Goal: Task Accomplishment & Management: Manage account settings

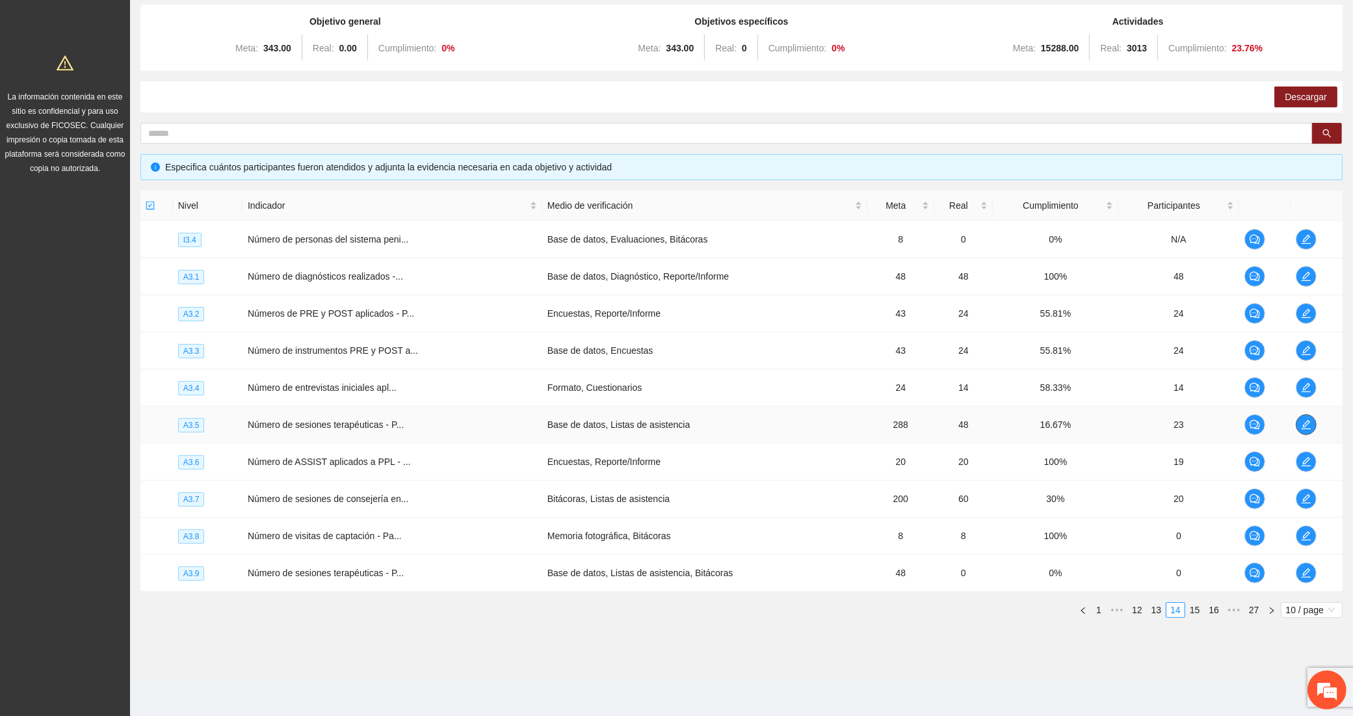
click at [1307, 421] on icon "edit" at bounding box center [1306, 424] width 10 height 10
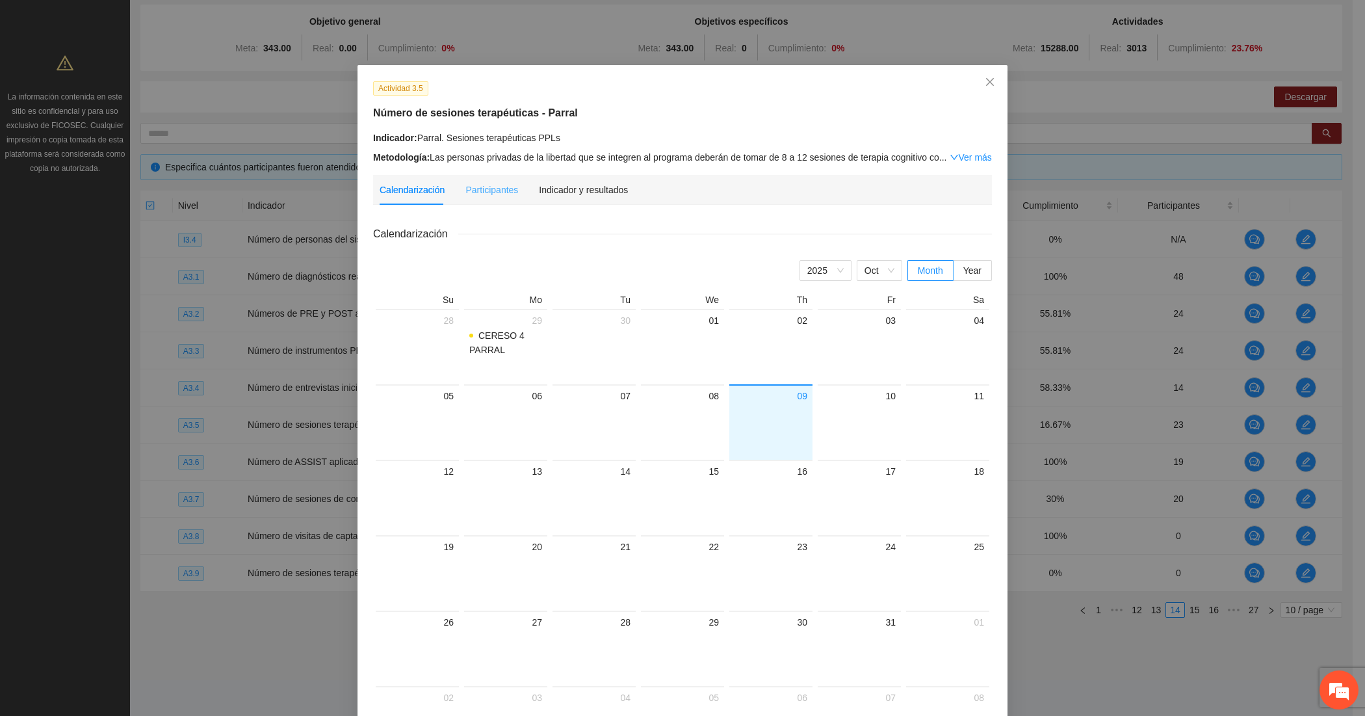
click at [580, 197] on div "Indicador y resultados" at bounding box center [583, 190] width 89 height 30
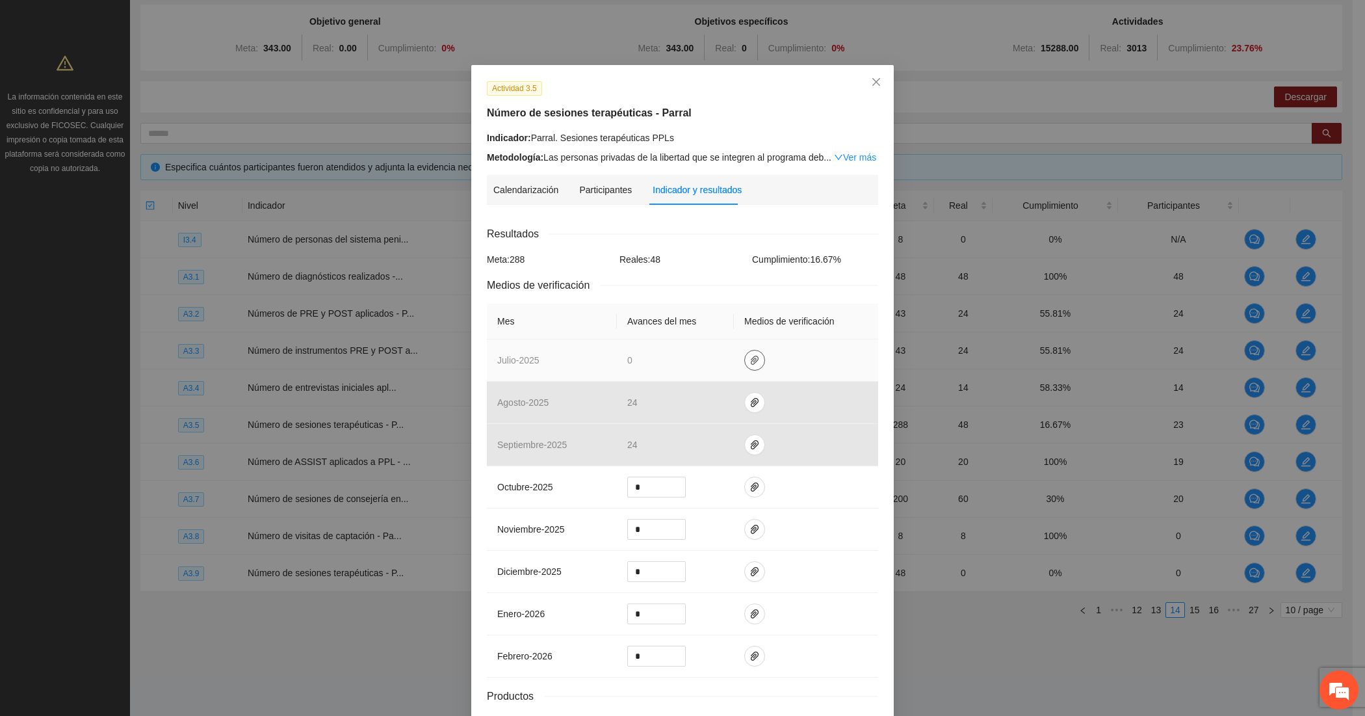
click at [746, 352] on button "button" at bounding box center [754, 360] width 21 height 21
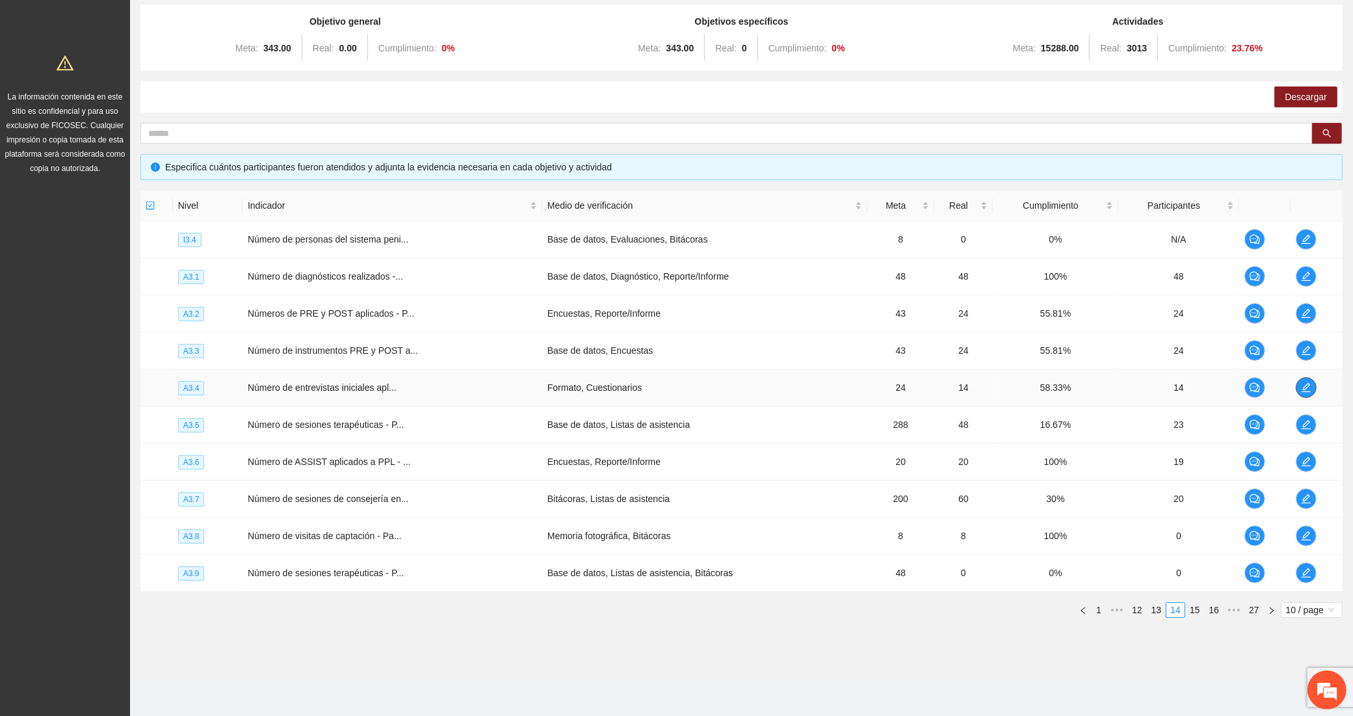
click at [1308, 388] on icon "edit" at bounding box center [1306, 387] width 10 height 10
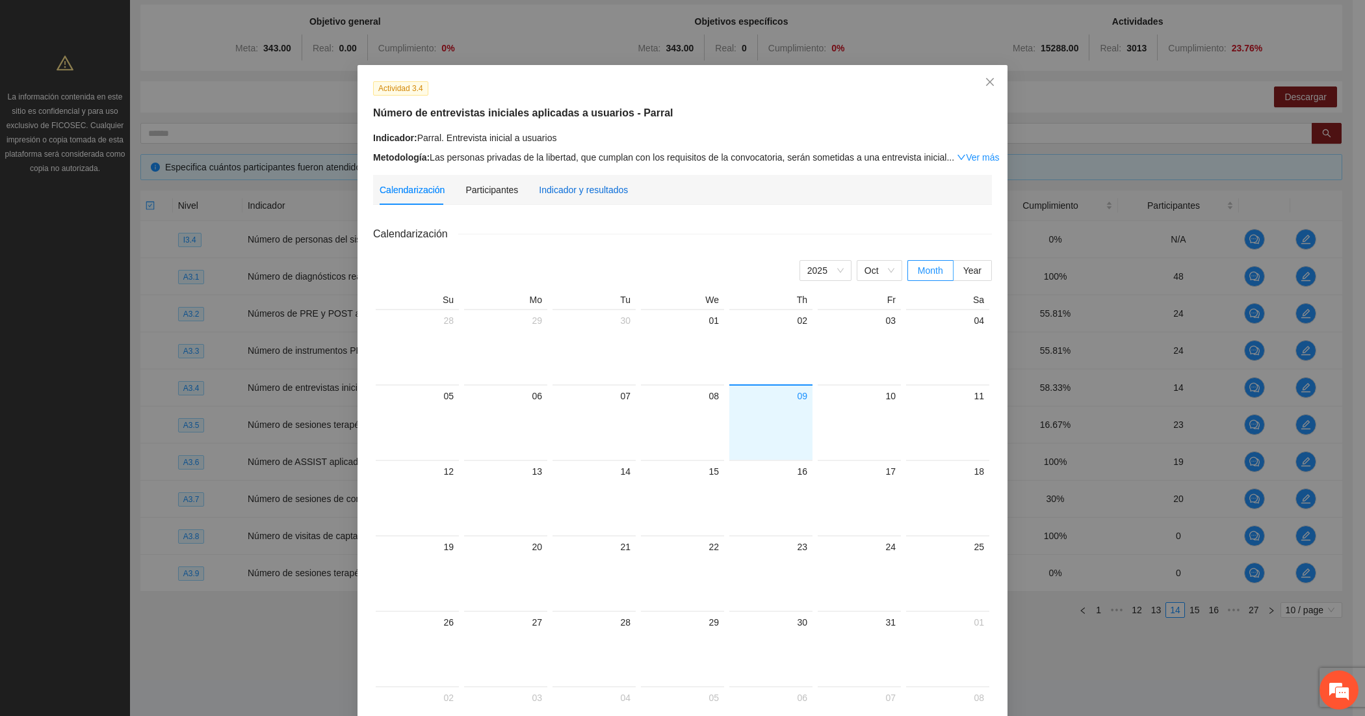
click at [566, 184] on div "Indicador y resultados" at bounding box center [583, 190] width 89 height 14
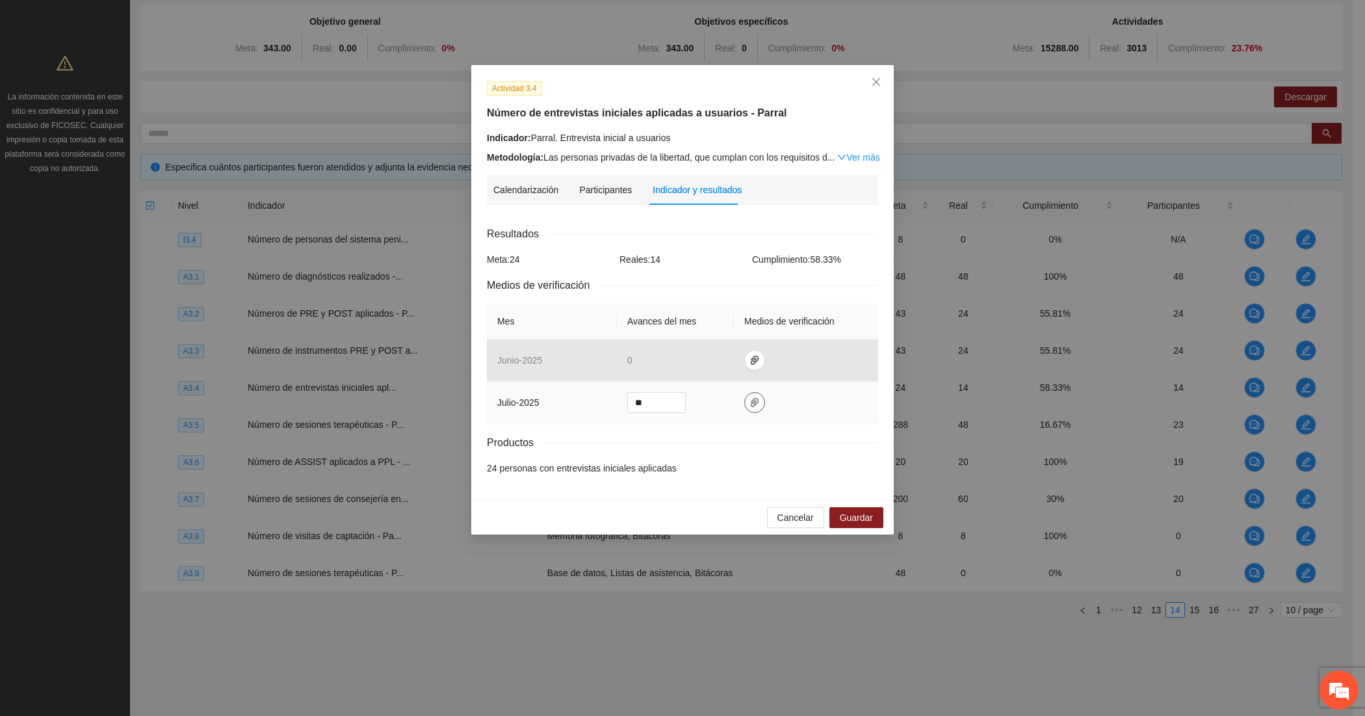
click at [756, 395] on button "button" at bounding box center [754, 402] width 21 height 21
click at [725, 322] on span "Adjuntar documento" at bounding box center [719, 322] width 81 height 14
click at [839, 364] on icon "delete" at bounding box center [842, 365] width 8 height 8
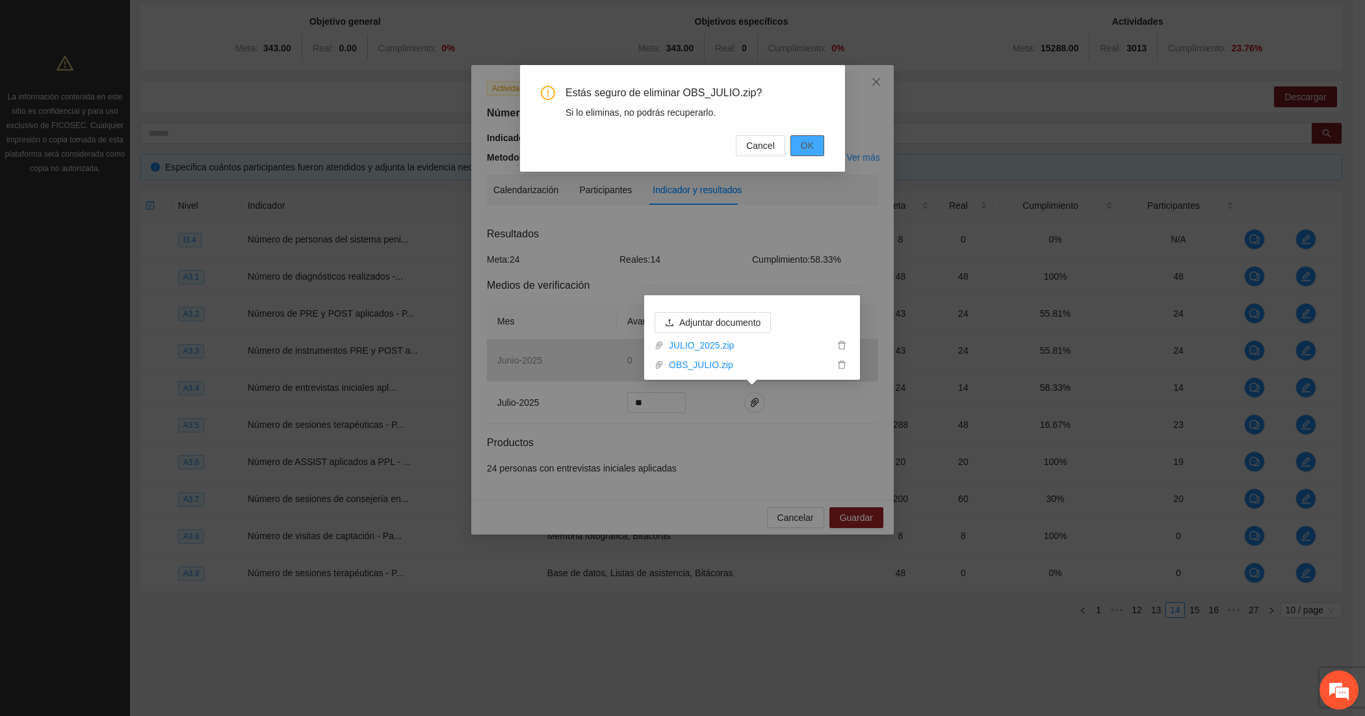
click at [810, 143] on span "OK" at bounding box center [807, 145] width 13 height 14
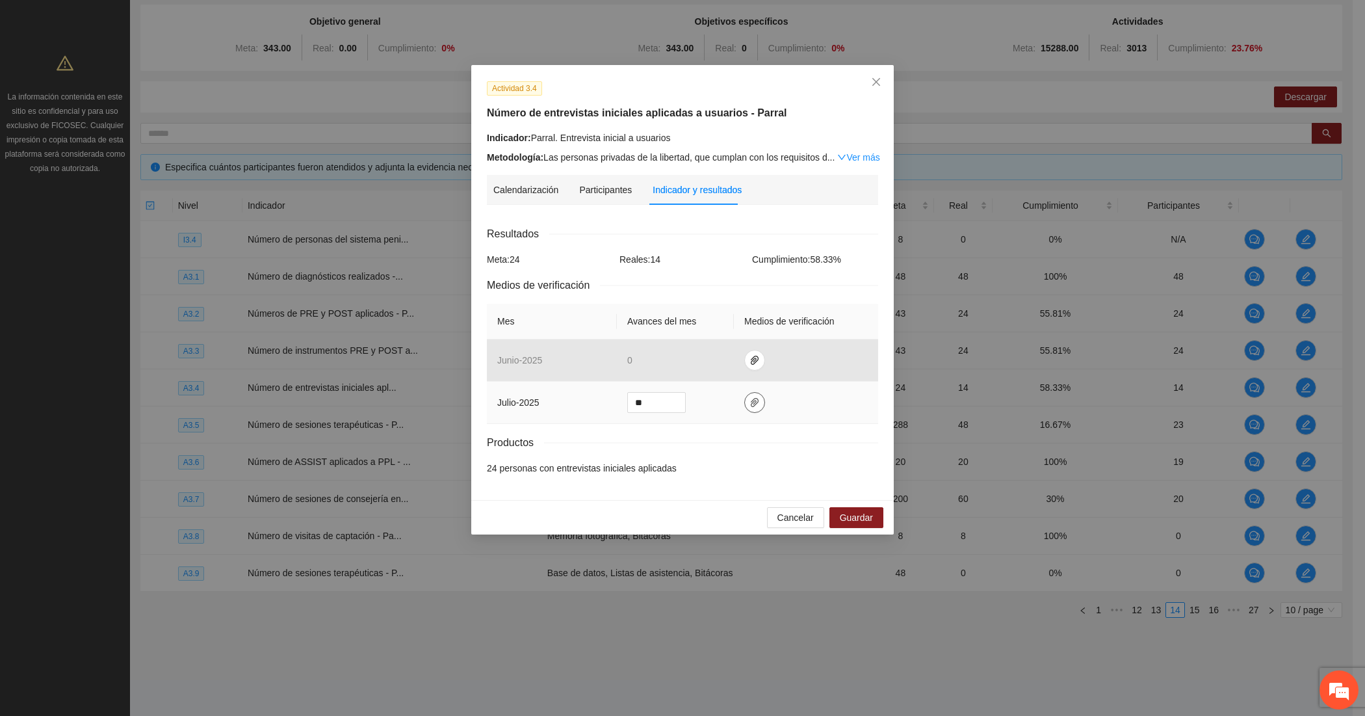
click at [757, 405] on icon "paper-clip" at bounding box center [754, 402] width 10 height 10
click at [705, 340] on span "Adjuntar documento" at bounding box center [719, 342] width 81 height 14
click at [649, 407] on input "**" at bounding box center [656, 403] width 57 height 20
type input "**"
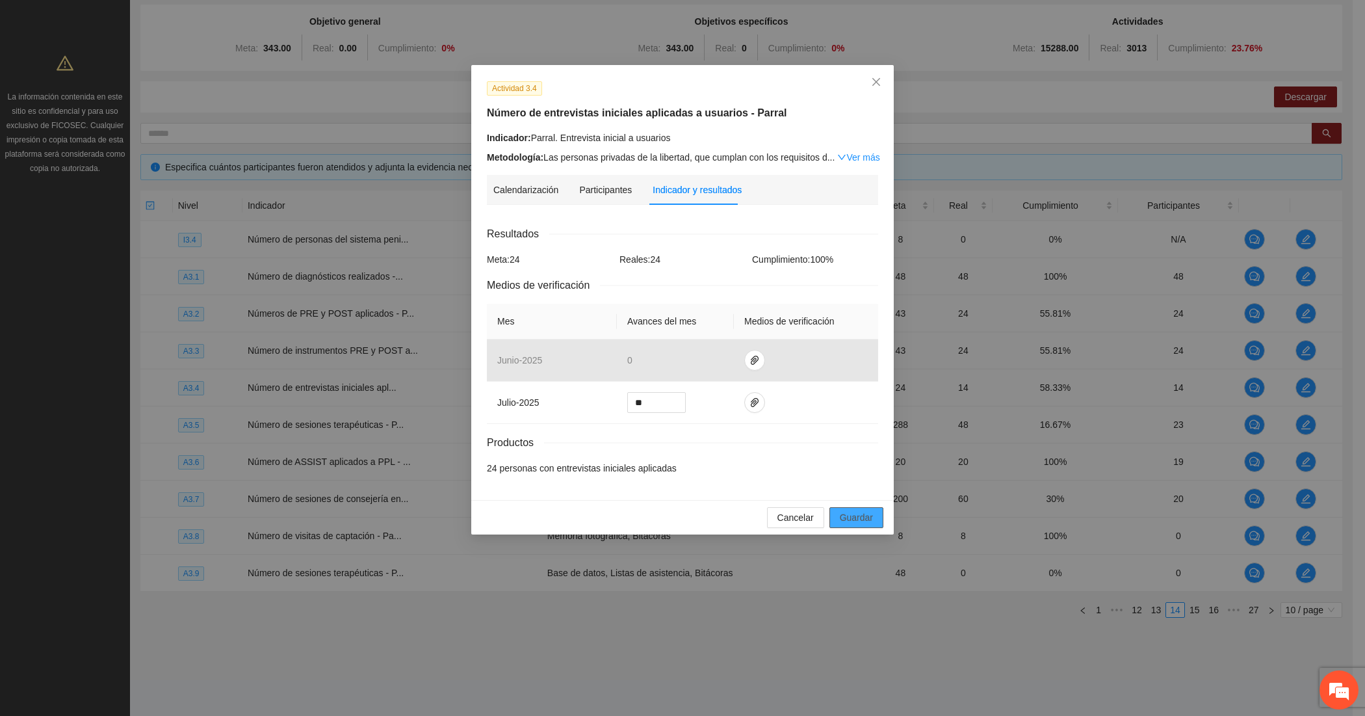
click at [863, 515] on span "Guardar" at bounding box center [856, 517] width 33 height 14
